Goal: Task Accomplishment & Management: Manage account settings

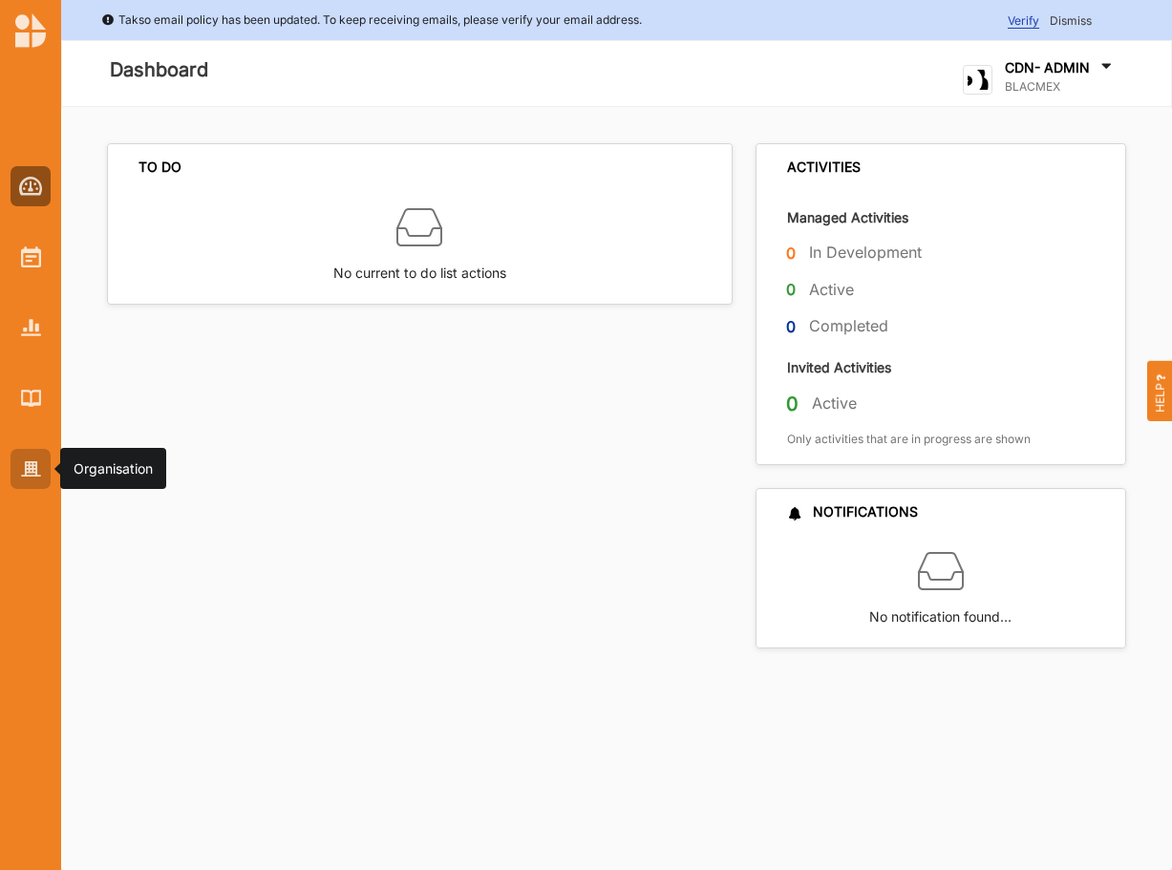
click at [32, 462] on img at bounding box center [31, 469] width 20 height 16
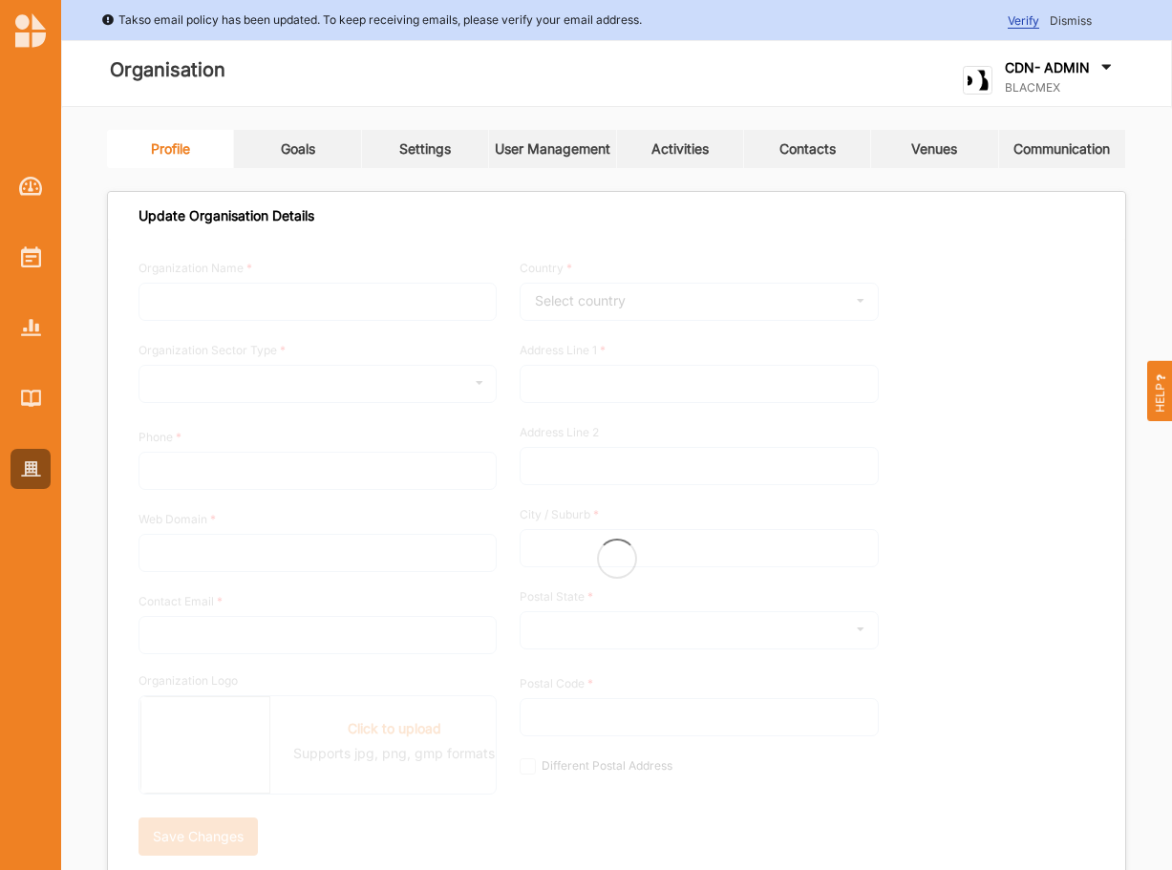
type input "BLACMEX"
type input "07506563007"
type input "blacmex.uk"
type input "audrey@blacmex.uk"
type input "Kemp House, 152-160 City Road"
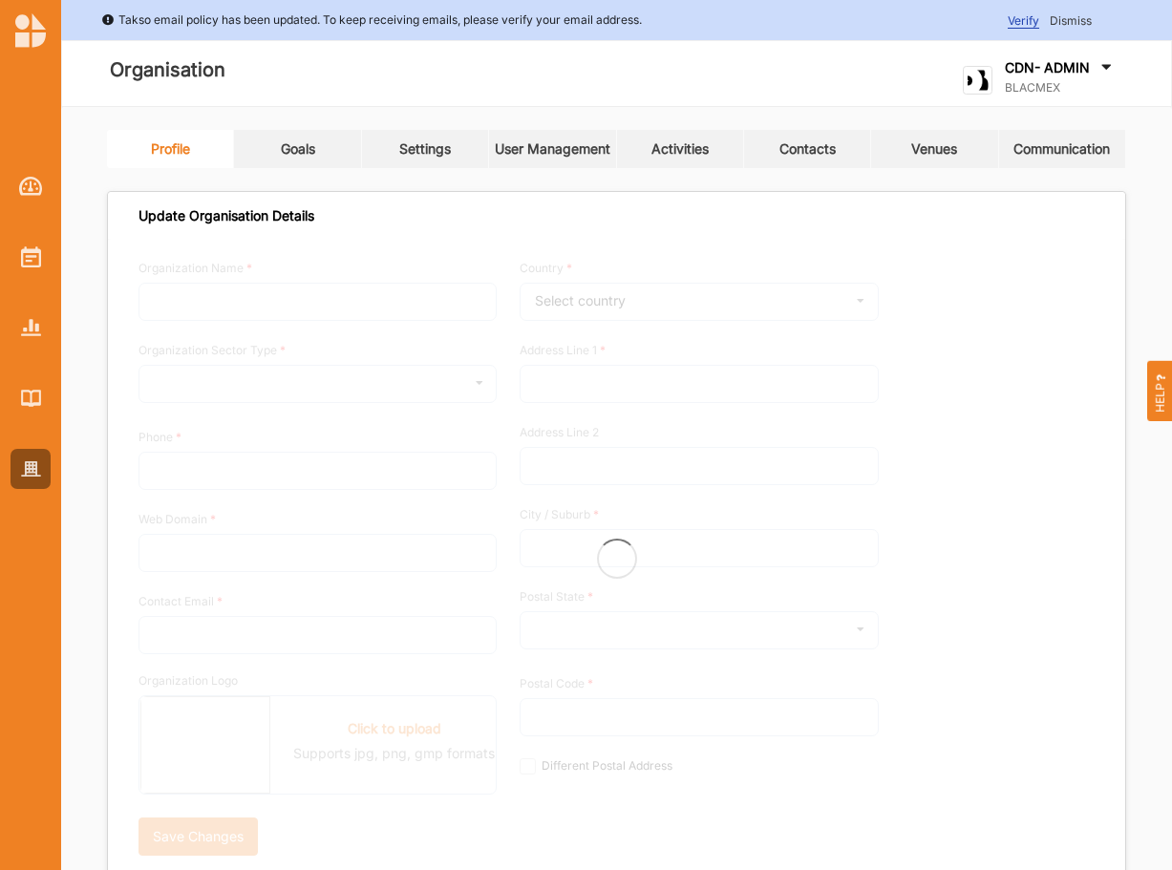
type input "London"
type input "EC1V 2NX"
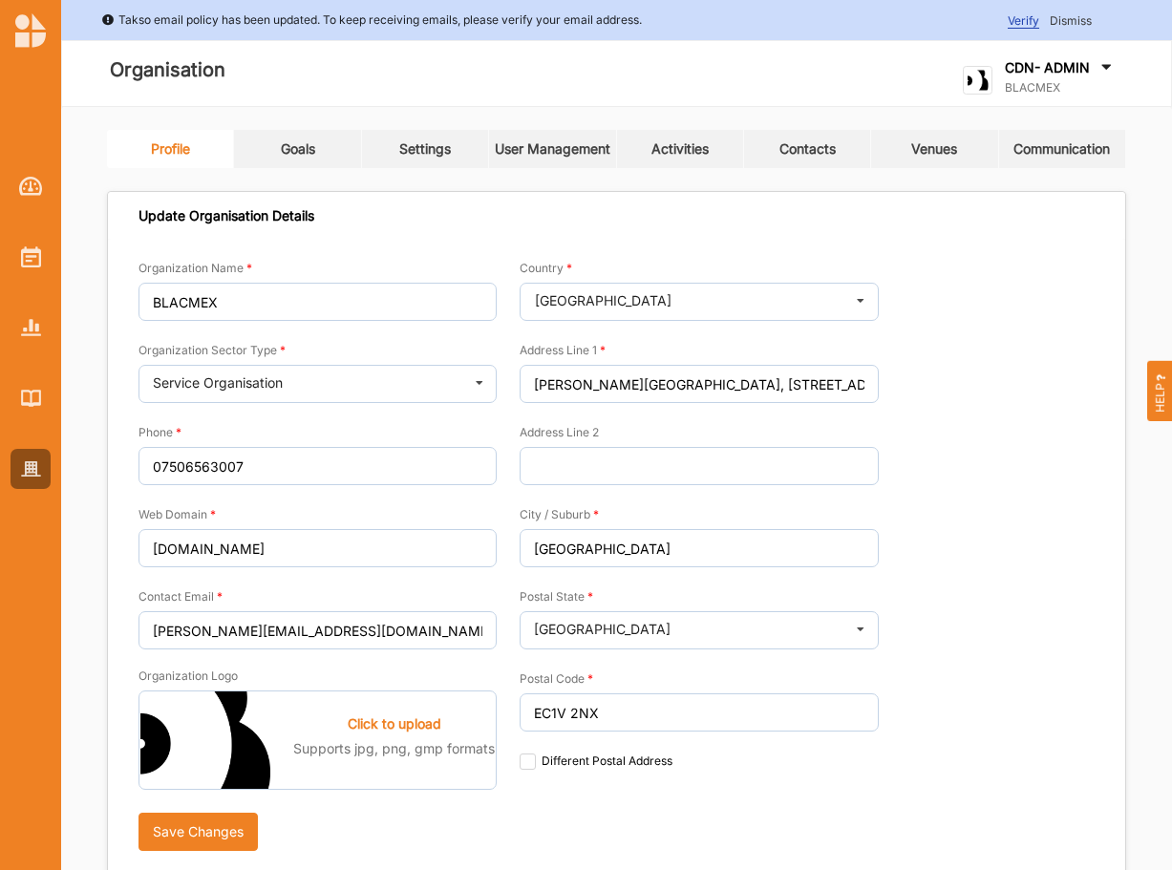
click at [676, 145] on div "Activities" at bounding box center [680, 148] width 57 height 17
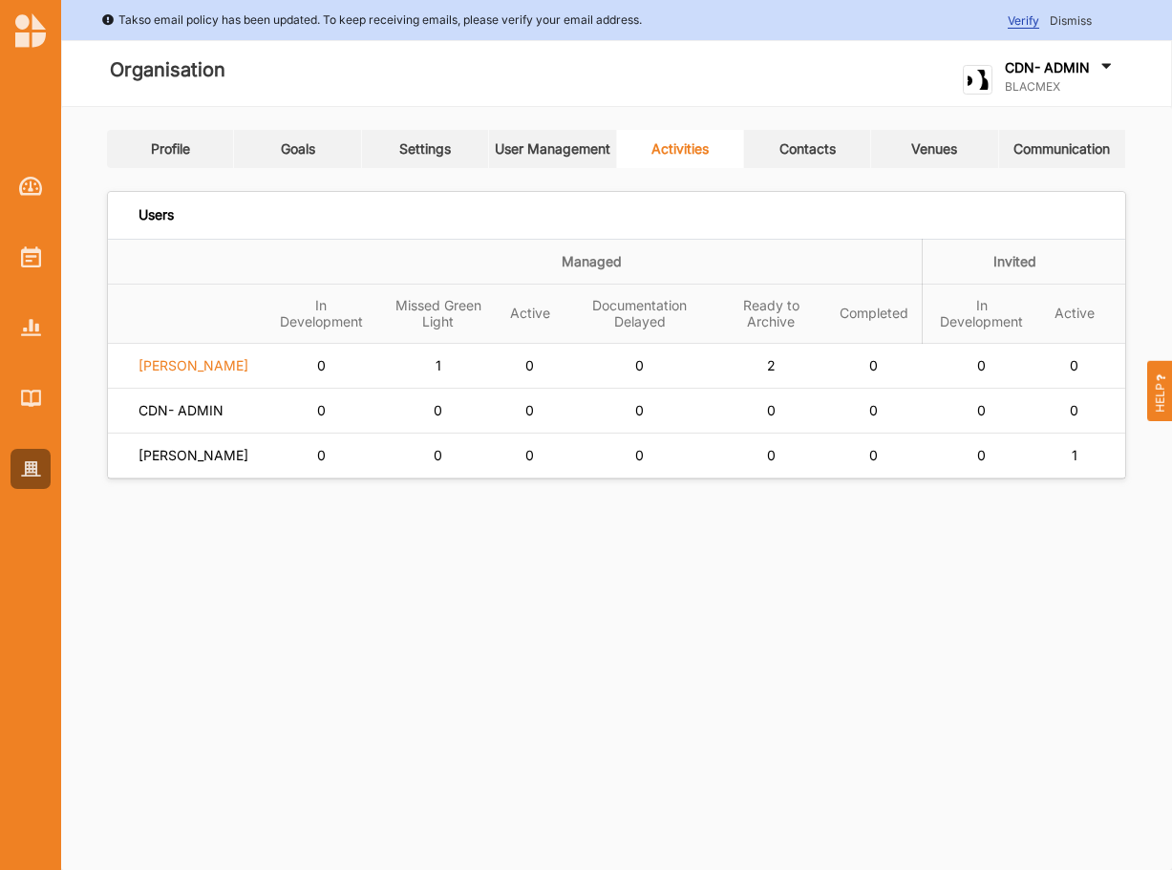
click at [203, 374] on label "Audrey Gray" at bounding box center [194, 365] width 110 height 17
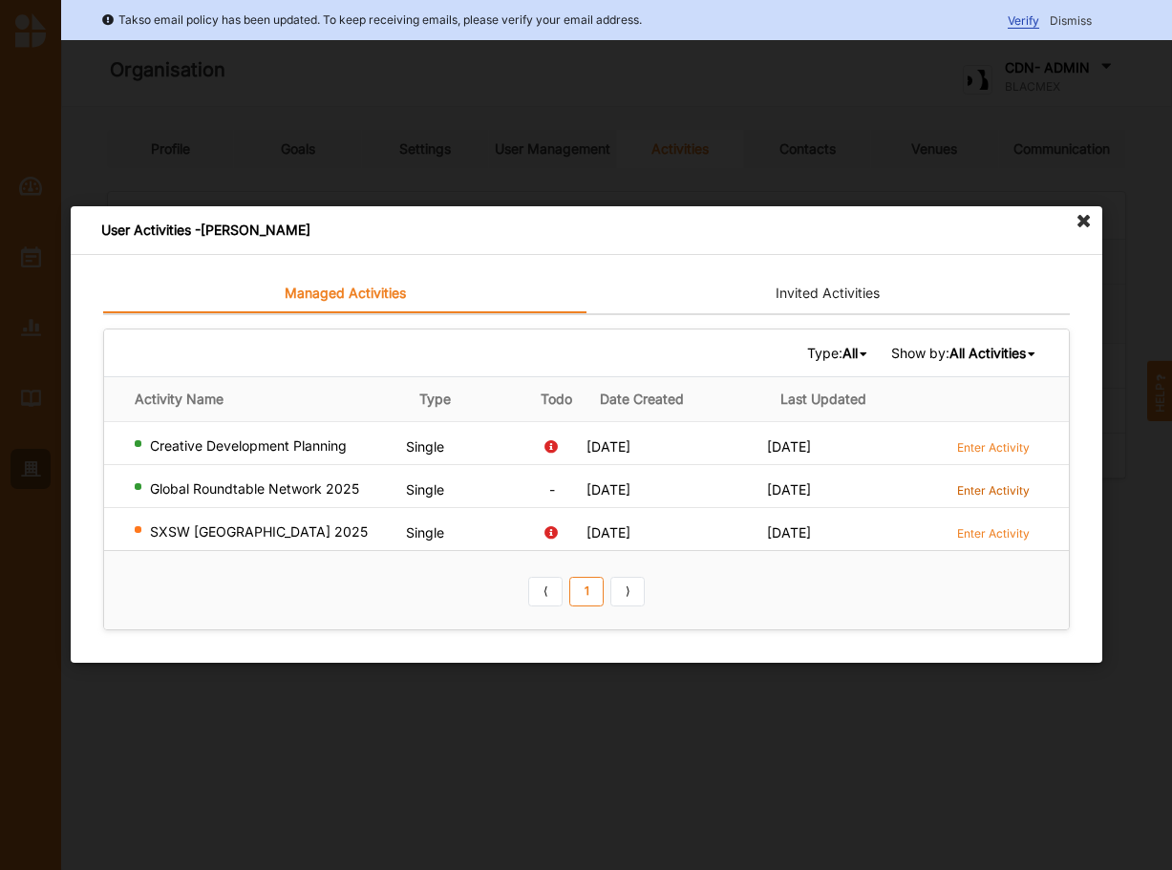
click at [1009, 488] on label "Enter Activity" at bounding box center [992, 490] width 73 height 16
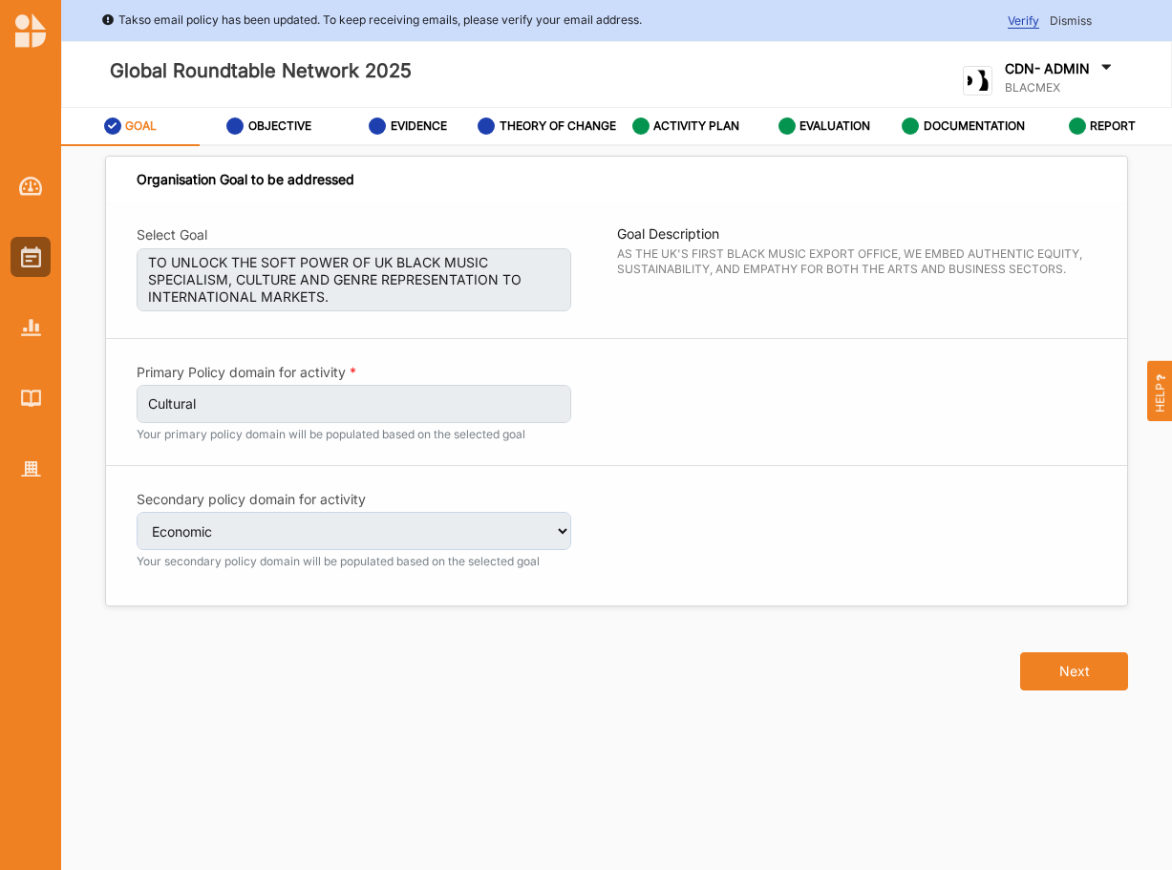
select select "3"
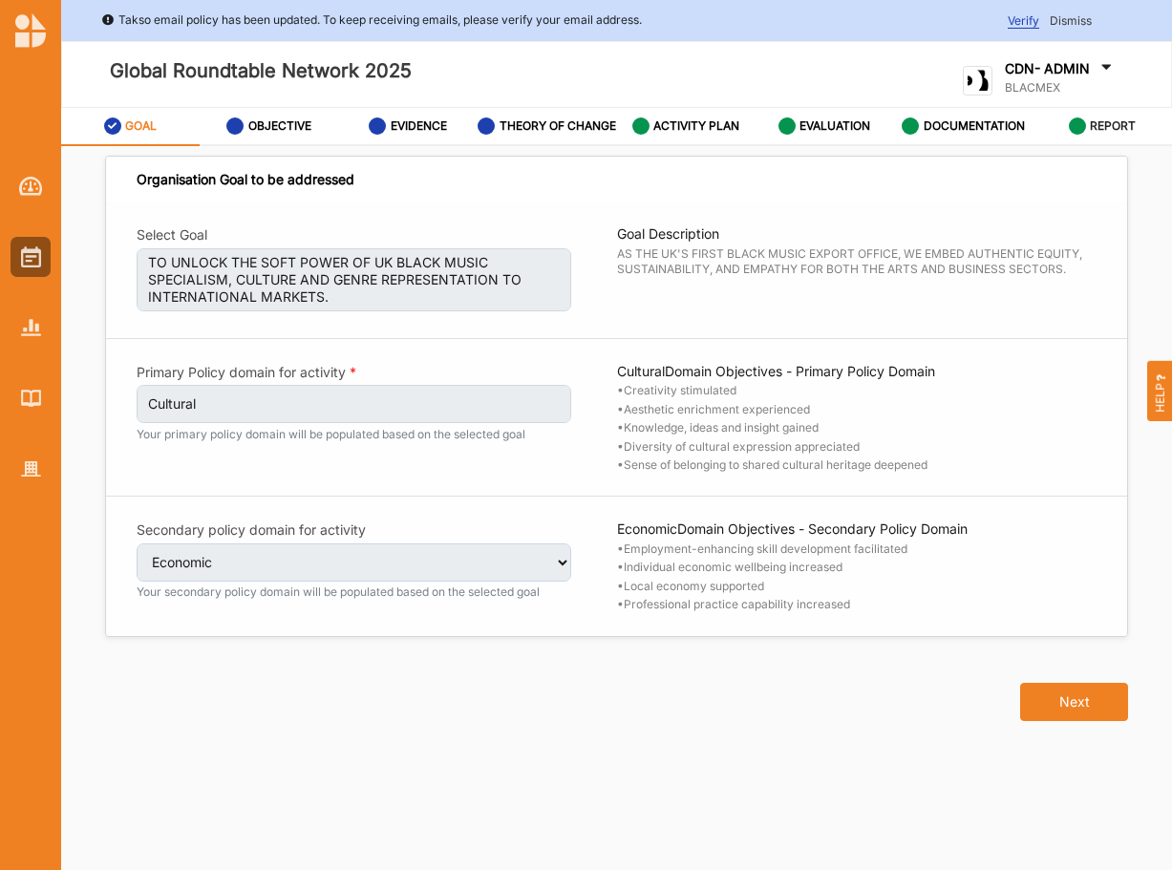
click at [1112, 133] on label "REPORT" at bounding box center [1113, 125] width 46 height 15
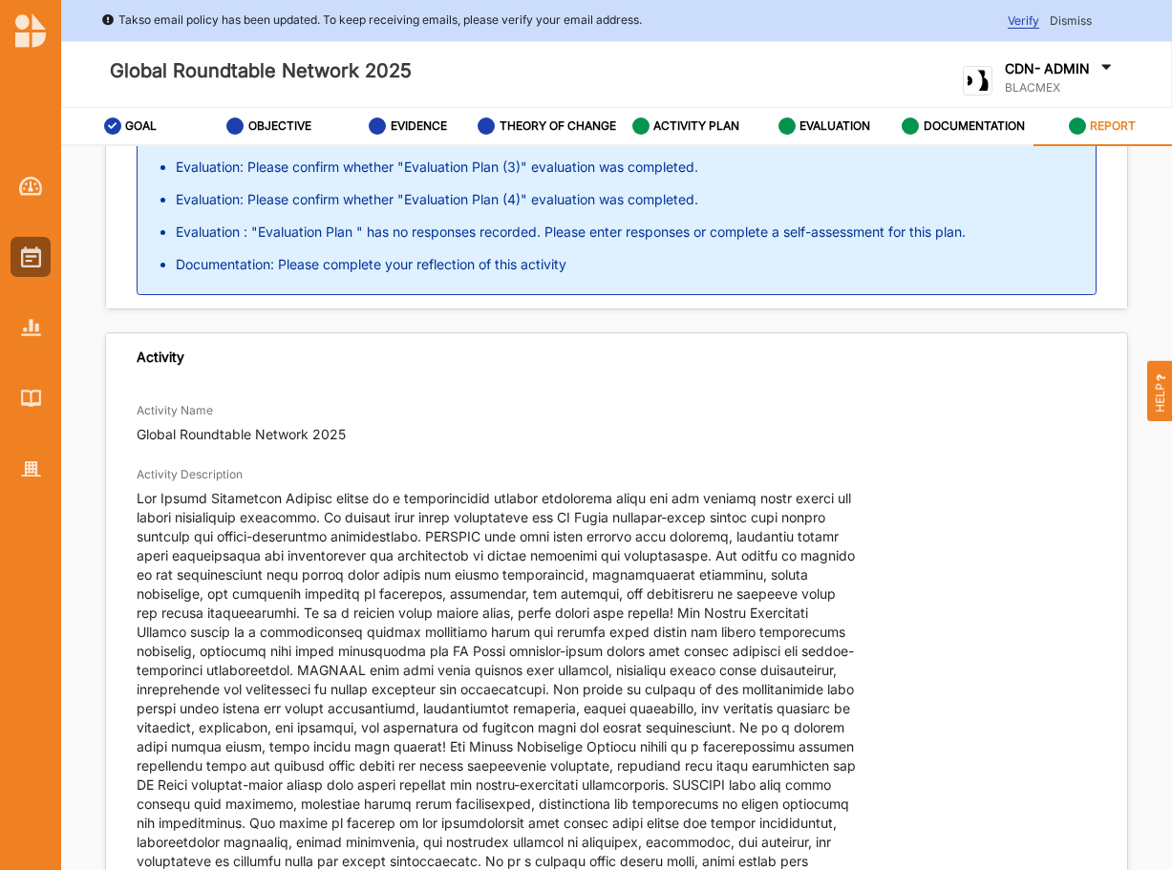
scroll to position [195, 0]
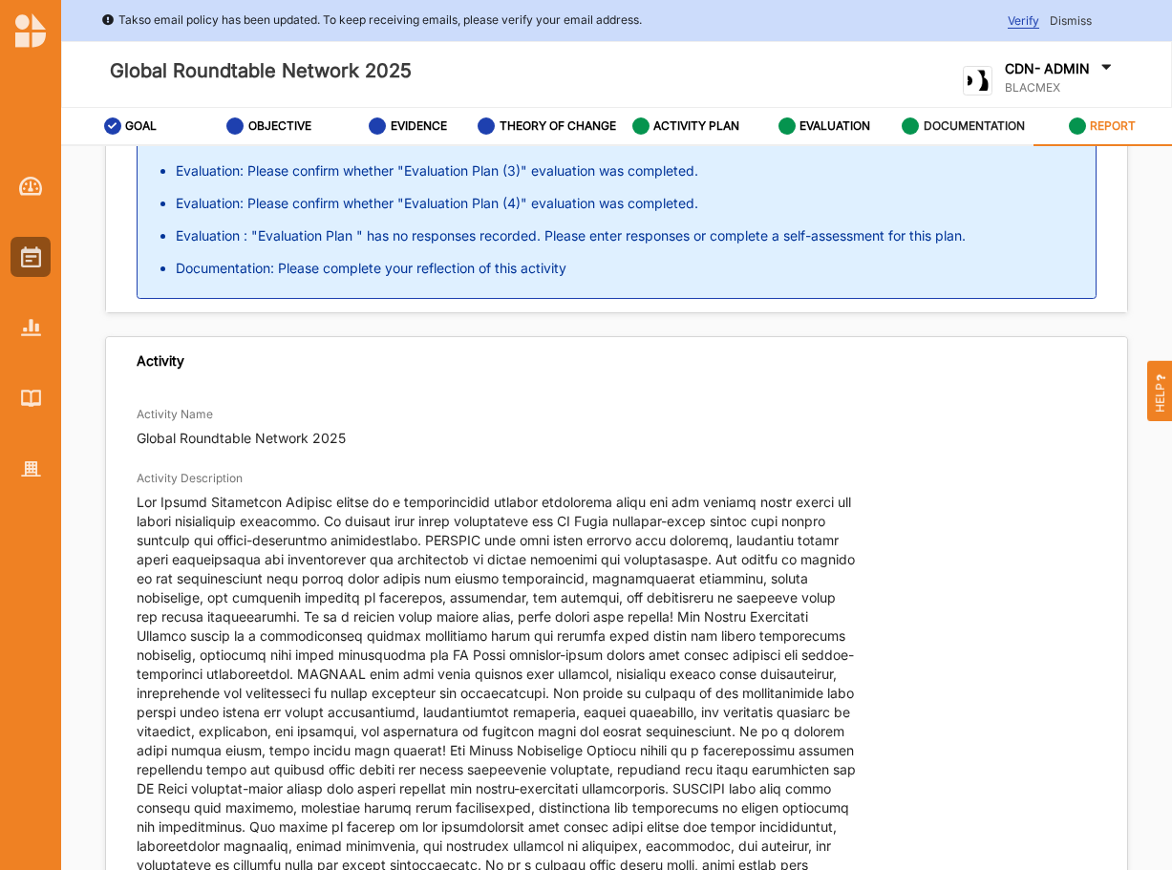
click at [948, 131] on label "DOCUMENTATION" at bounding box center [974, 125] width 101 height 15
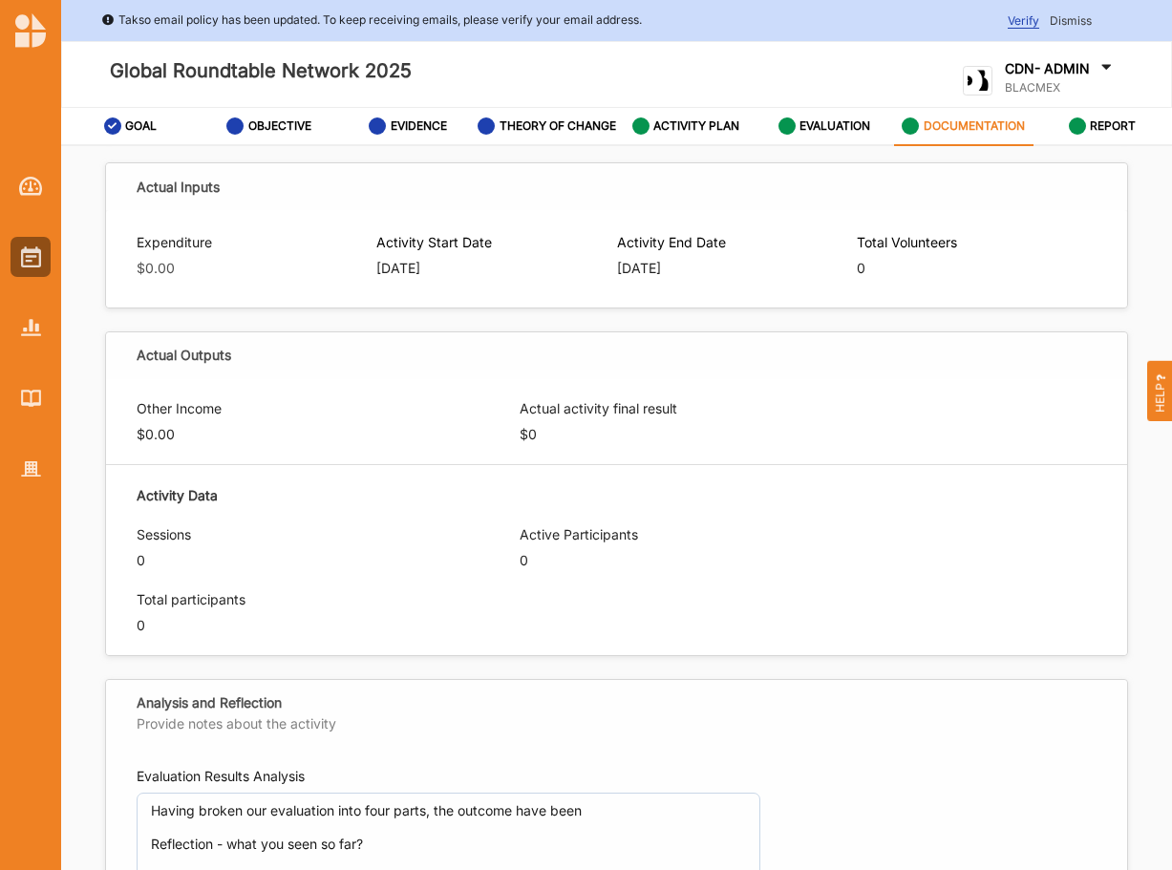
scroll to position [514, 0]
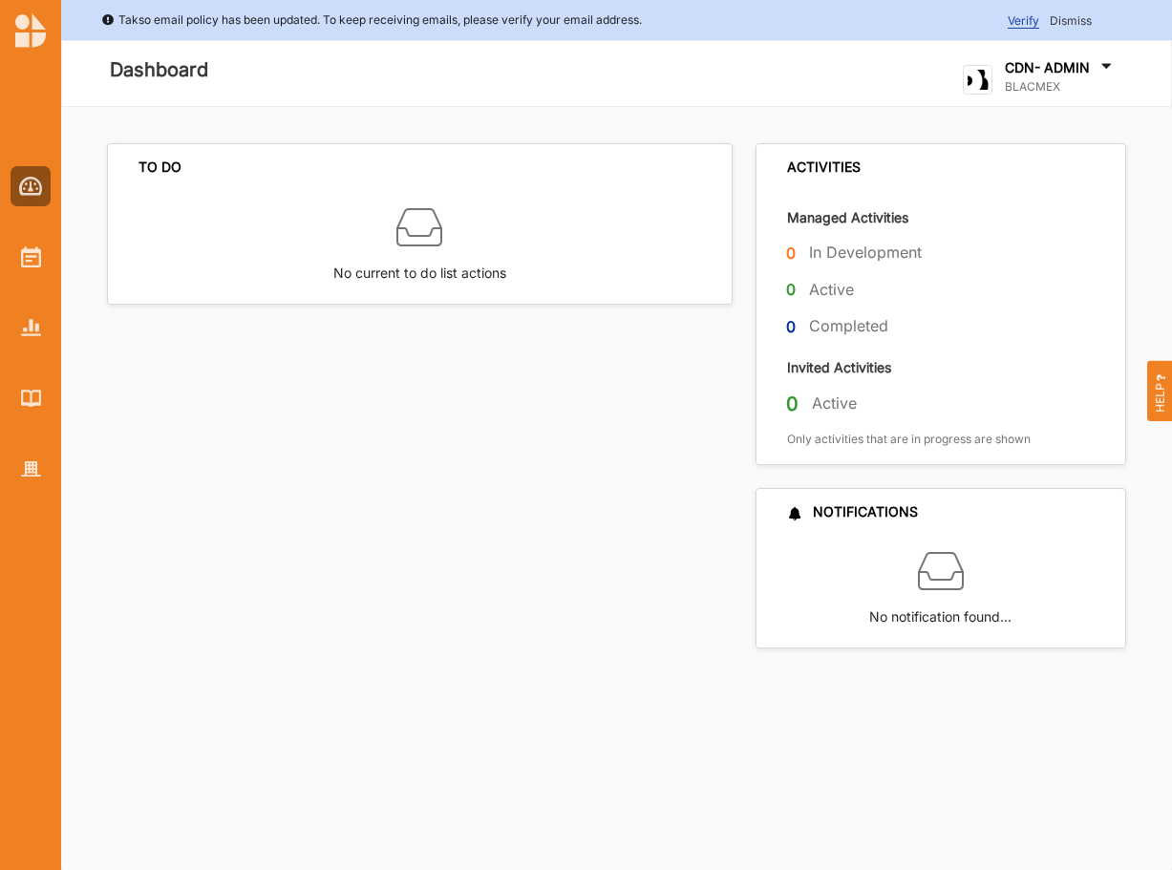
click at [1046, 68] on label "CDN- ADMIN" at bounding box center [1047, 67] width 85 height 17
click at [1007, 278] on div "Log Out" at bounding box center [1038, 276] width 118 height 17
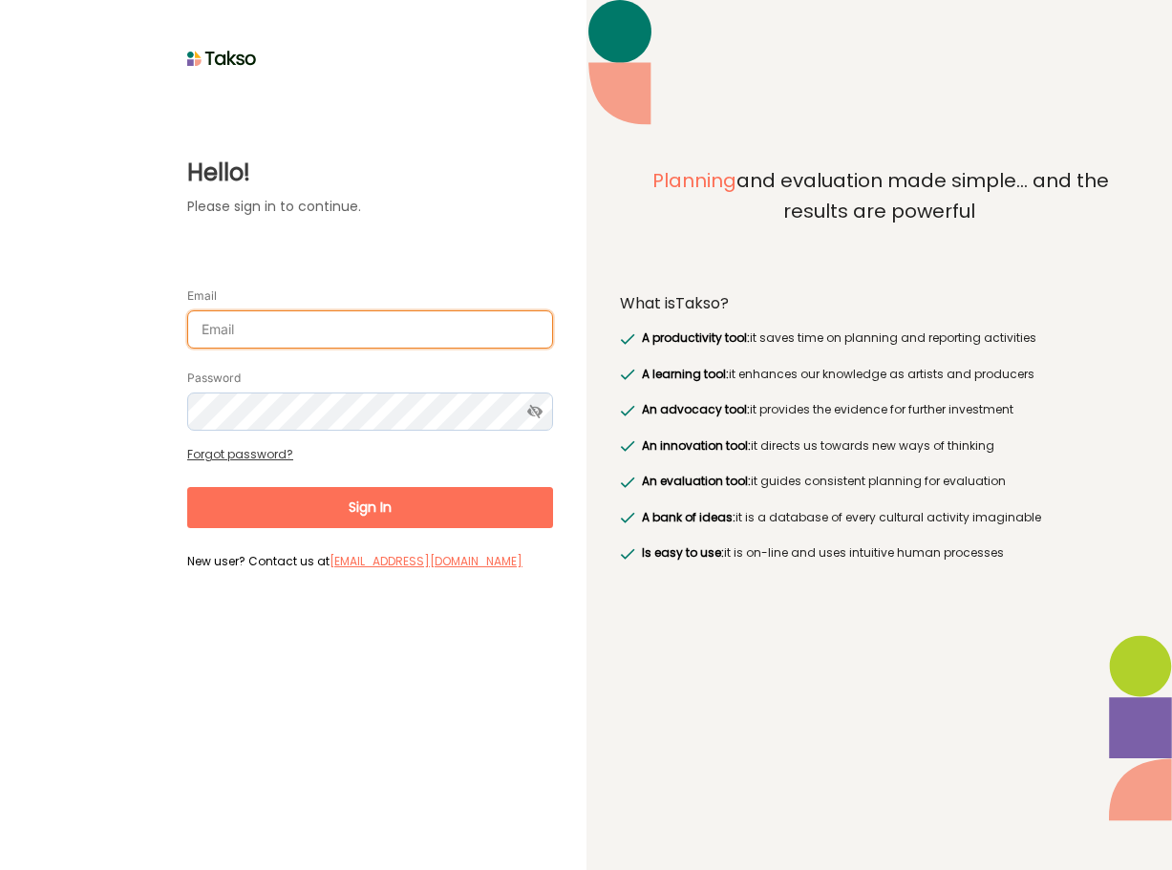
type input "[PERSON_NAME][EMAIL_ADDRESS][DOMAIN_NAME]"
